Goal: Find specific page/section: Find specific page/section

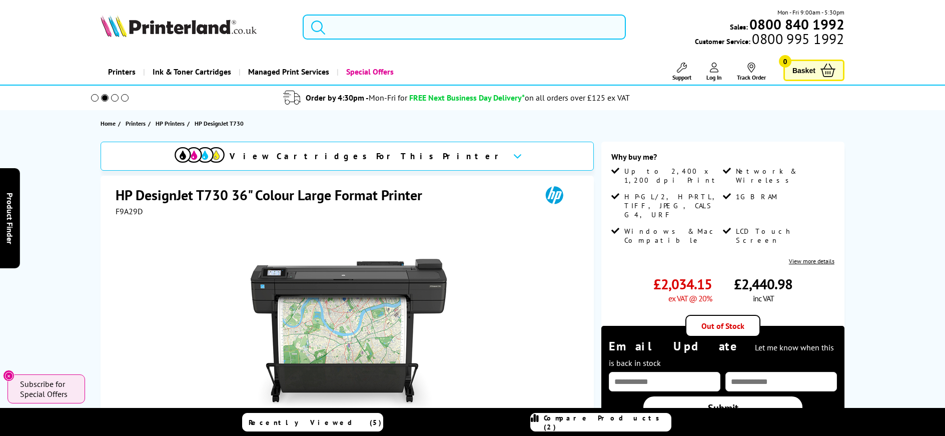
click at [384, 19] on input "search" at bounding box center [464, 27] width 323 height 25
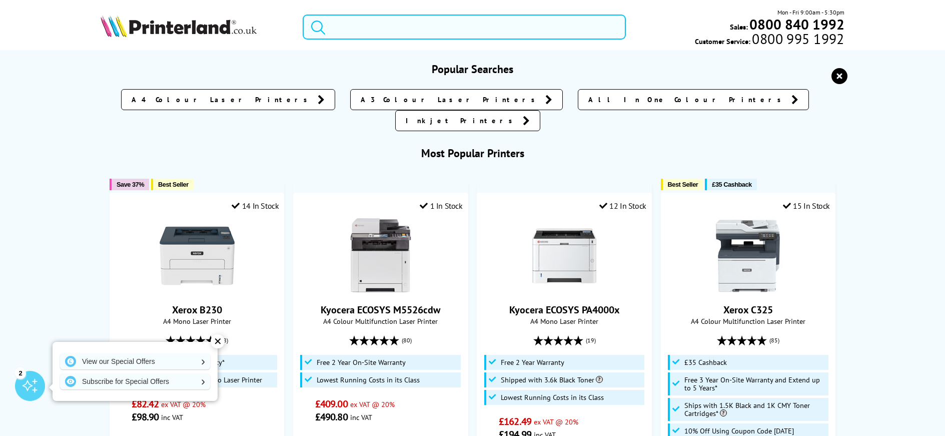
paste input "T671500"
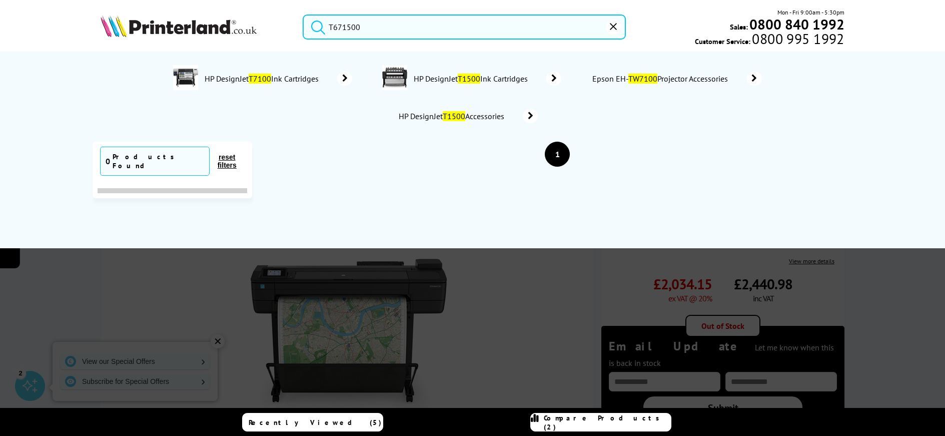
click at [303, 15] on button "submit" at bounding box center [315, 26] width 25 height 22
click at [364, 29] on input "T671500" at bounding box center [464, 27] width 323 height 25
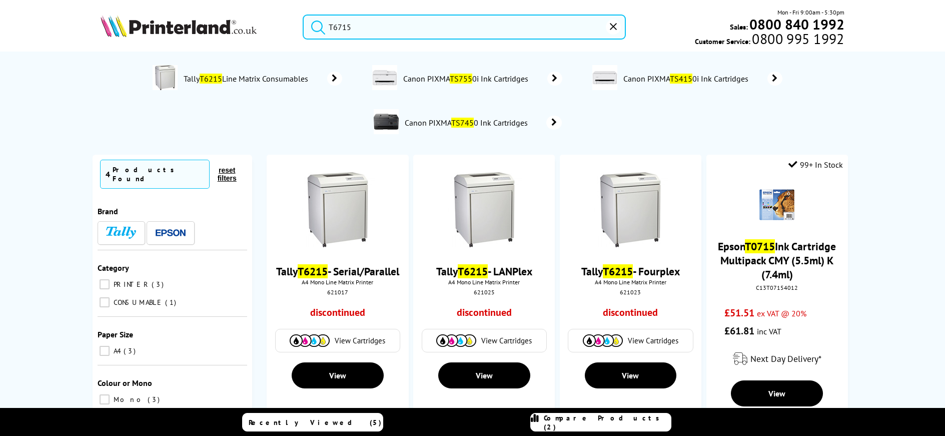
type input "T6715"
click at [303, 15] on button "submit" at bounding box center [315, 26] width 25 height 22
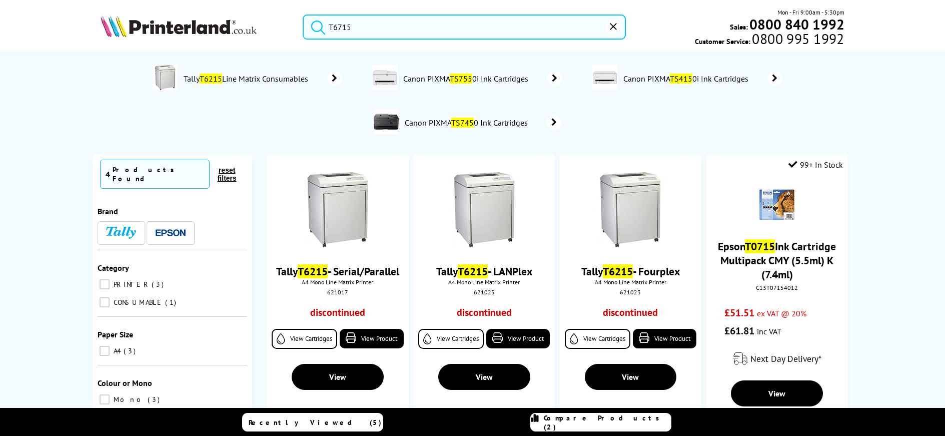
click at [364, 32] on input "T6715" at bounding box center [464, 27] width 323 height 25
click at [303, 15] on button "submit" at bounding box center [315, 26] width 25 height 22
